Goal: Task Accomplishment & Management: Manage account settings

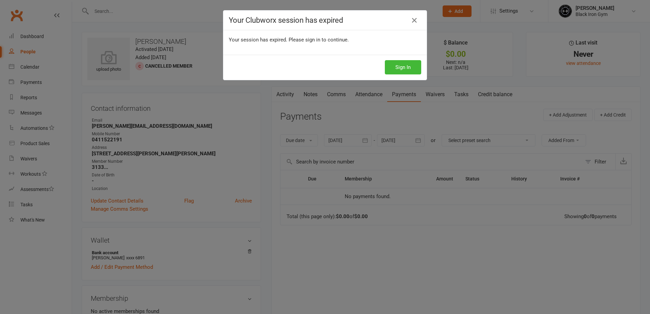
click at [401, 75] on div "Sign In" at bounding box center [324, 67] width 203 height 25
click at [401, 71] on button "Sign In" at bounding box center [403, 67] width 36 height 14
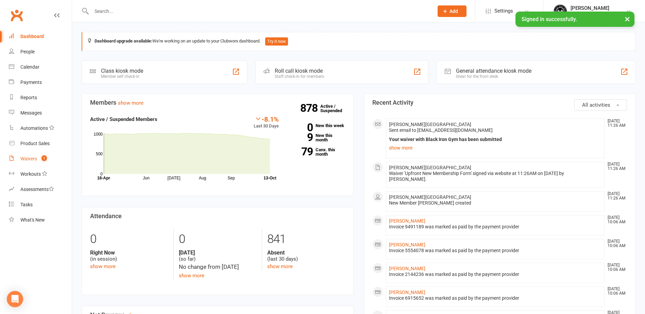
click at [31, 159] on div "Waivers" at bounding box center [28, 158] width 17 height 5
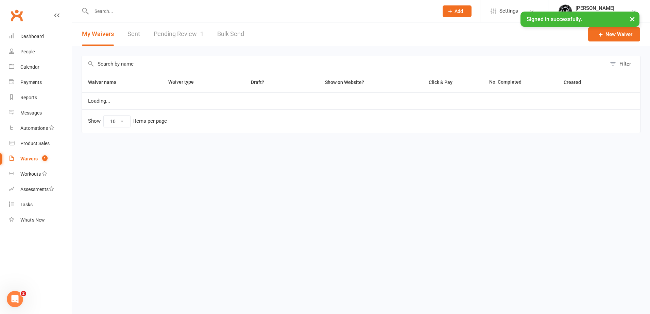
click at [177, 39] on link "Pending Review 1" at bounding box center [179, 33] width 50 height 23
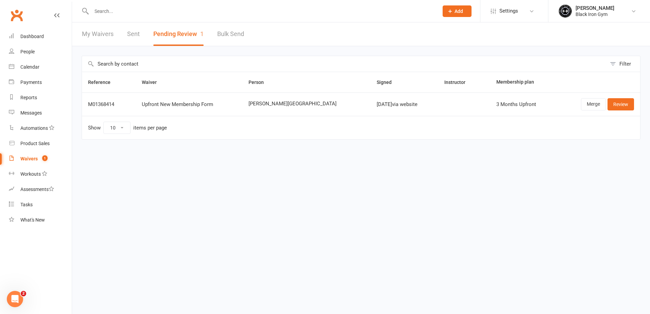
click at [637, 102] on td "Merge Review" at bounding box center [598, 104] width 83 height 23
click at [630, 105] on link "Review" at bounding box center [621, 104] width 27 height 12
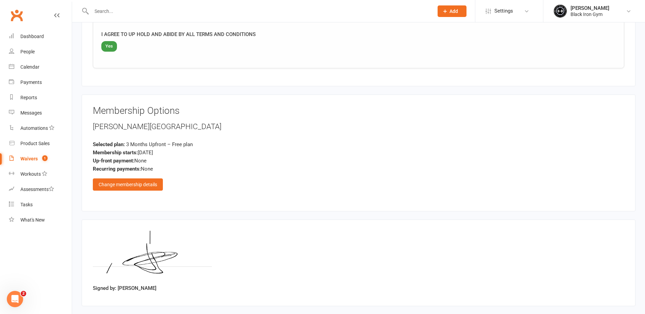
scroll to position [710, 0]
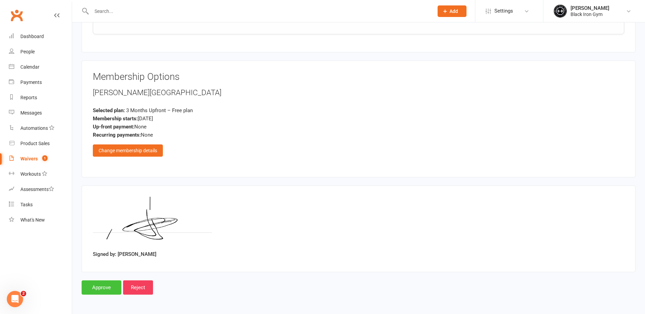
click at [113, 291] on input "Approve" at bounding box center [102, 288] width 40 height 14
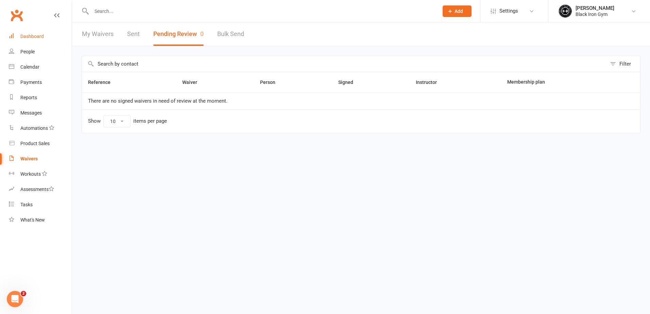
click at [20, 37] on link "Dashboard" at bounding box center [40, 36] width 63 height 15
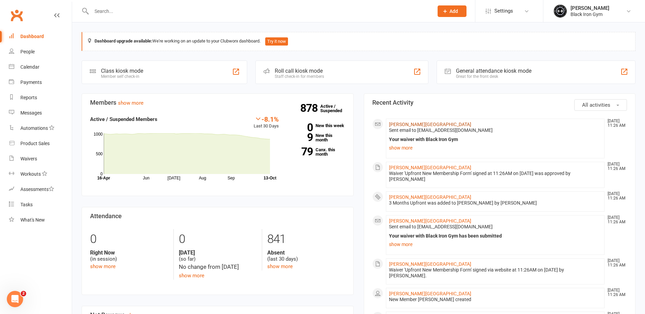
click at [411, 126] on link "Damien Dublin" at bounding box center [430, 124] width 82 height 5
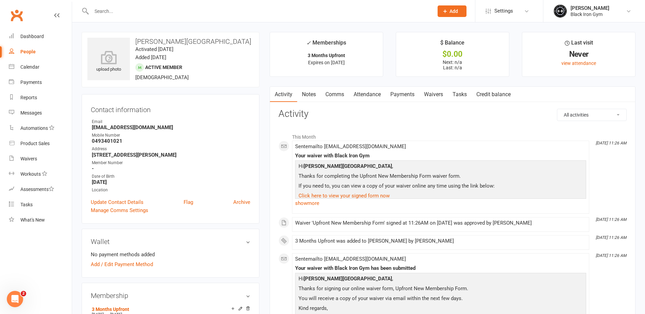
drag, startPoint x: 129, startPoint y: 183, endPoint x: 81, endPoint y: 185, distance: 48.0
copy strong "March 12, 1998"
drag, startPoint x: 171, startPoint y: 125, endPoint x: 82, endPoint y: 126, distance: 88.8
click at [82, 126] on div "Contact information Owner Email Dublin.damien78@gmail.com Mobile Number 0493401…" at bounding box center [171, 159] width 178 height 130
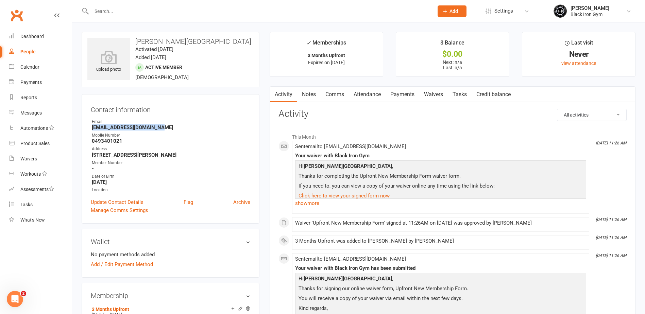
copy strong "Dublin.damien78@gmail.com"
drag, startPoint x: 136, startPoint y: 137, endPoint x: 128, endPoint y: 141, distance: 9.1
click at [128, 141] on li "Mobile Number 0493401021" at bounding box center [171, 138] width 160 height 12
copy li "0493401021"
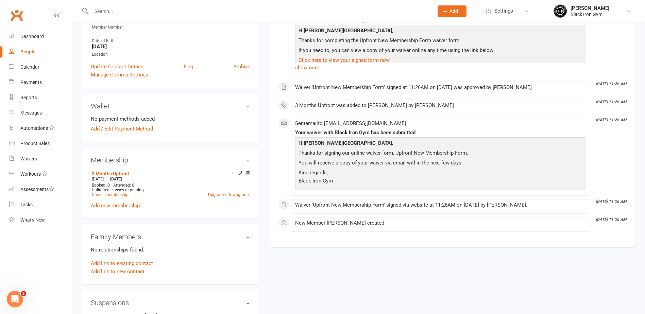
scroll to position [136, 0]
click at [111, 192] on link "Cancel membership" at bounding box center [110, 194] width 37 height 5
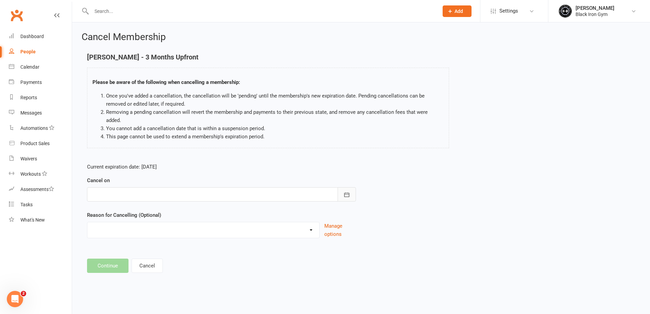
click at [353, 187] on button "button" at bounding box center [347, 194] width 18 height 14
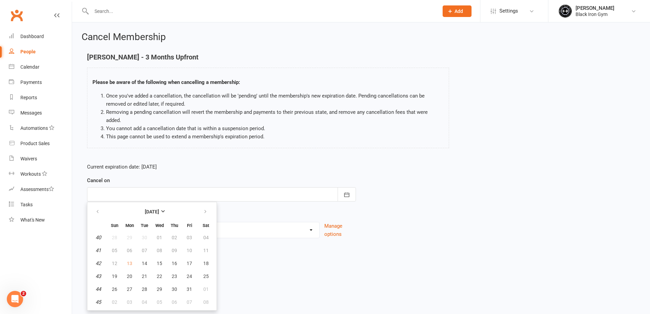
click at [256, 143] on div "Damien Dublin - 3 Months Upfront Please be aware of the following when cancelli…" at bounding box center [268, 105] width 372 height 104
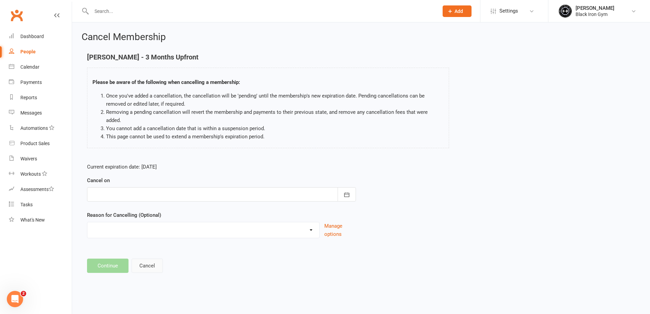
click at [150, 263] on button "Cancel" at bounding box center [147, 266] width 31 height 14
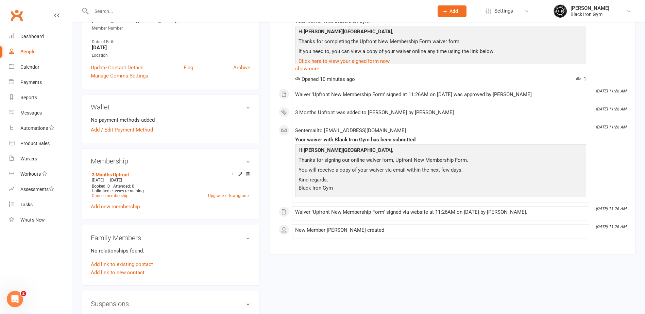
scroll to position [136, 0]
drag, startPoint x: 247, startPoint y: 174, endPoint x: 354, endPoint y: 22, distance: 186.3
click at [247, 174] on icon at bounding box center [248, 172] width 5 height 5
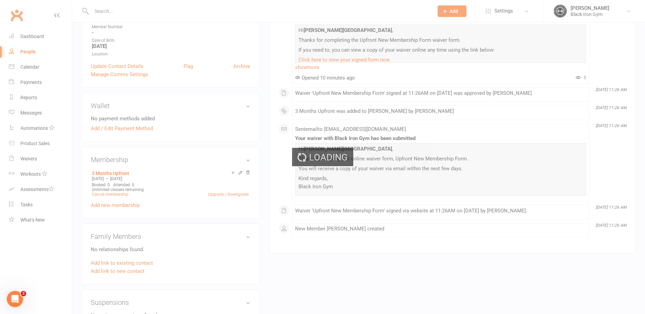
scroll to position [135, 0]
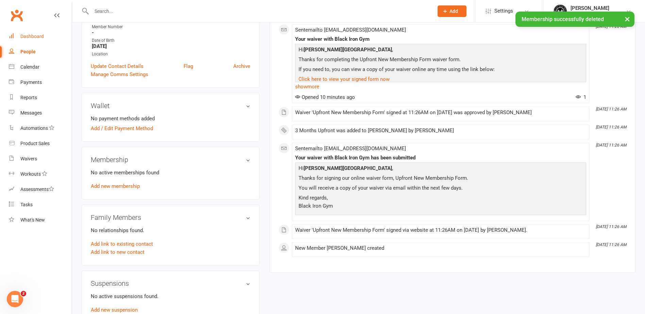
click at [45, 36] on link "Dashboard" at bounding box center [40, 36] width 63 height 15
